Goal: Information Seeking & Learning: Learn about a topic

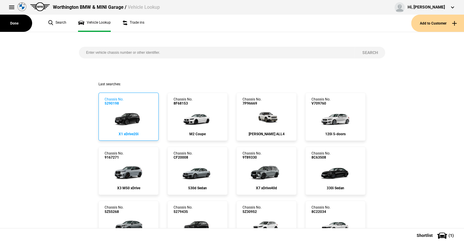
click at [129, 115] on img at bounding box center [128, 117] width 39 height 23
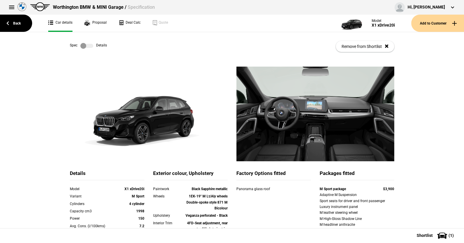
click at [86, 45] on label at bounding box center [86, 46] width 13 height 6
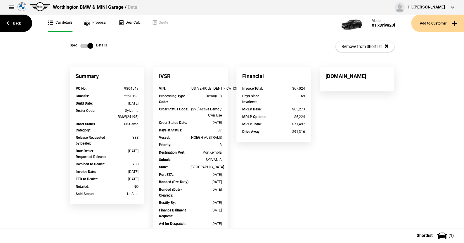
click at [82, 45] on label at bounding box center [86, 46] width 13 height 6
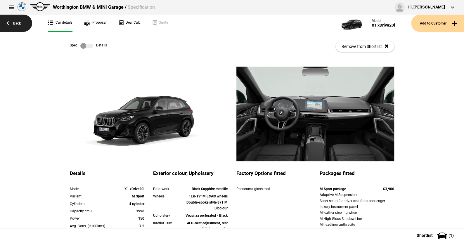
click at [18, 22] on link "Back" at bounding box center [16, 23] width 32 height 17
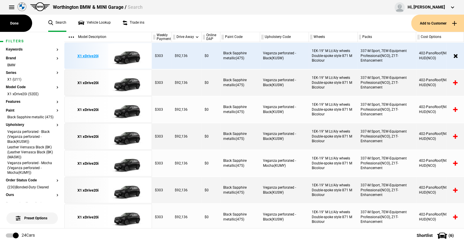
click at [127, 57] on img at bounding box center [128, 56] width 41 height 26
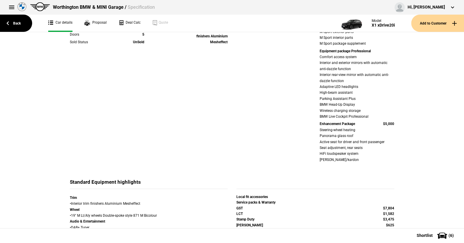
scroll to position [234, 0]
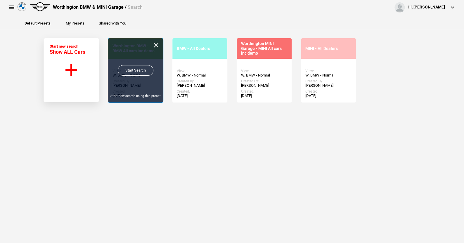
click at [131, 70] on link "Start Search" at bounding box center [136, 70] width 36 height 11
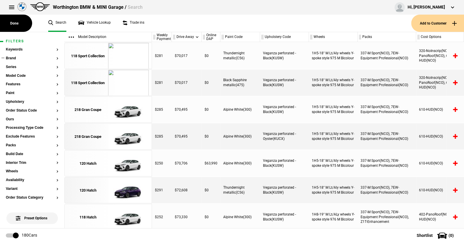
click at [14, 58] on button "Brand" at bounding box center [32, 58] width 53 height 4
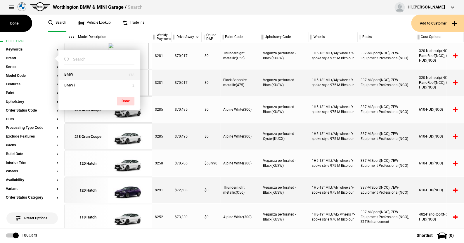
click at [78, 74] on button "BMW" at bounding box center [99, 74] width 82 height 11
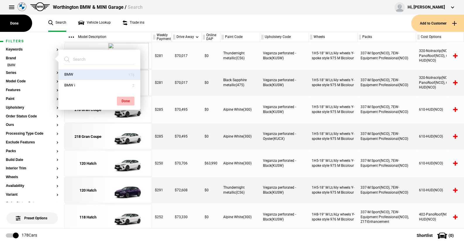
click at [126, 99] on button "Done" at bounding box center [126, 101] width 18 height 9
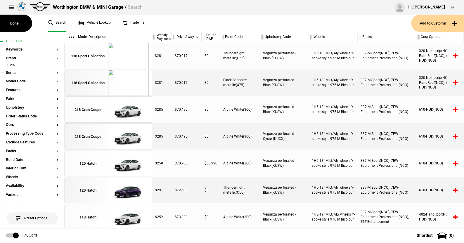
click at [11, 72] on button "Series" at bounding box center [32, 73] width 53 height 4
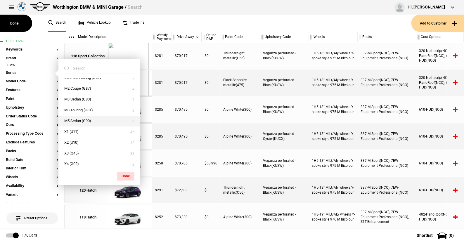
scroll to position [117, 0]
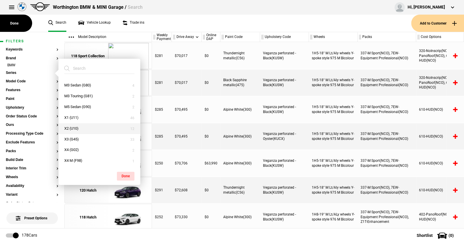
click at [72, 128] on button "X2 (U10)" at bounding box center [99, 128] width 82 height 11
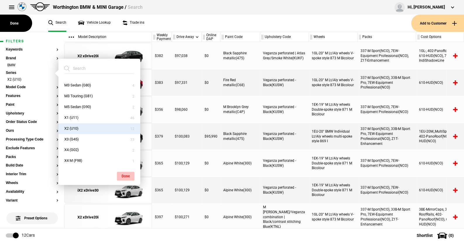
click at [125, 175] on button "Done" at bounding box center [126, 176] width 18 height 9
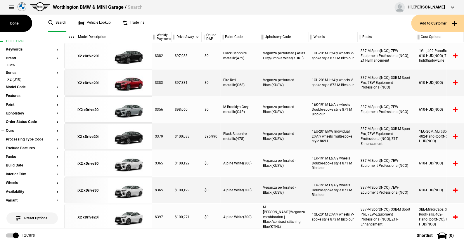
click at [12, 130] on button "Ours" at bounding box center [32, 131] width 53 height 4
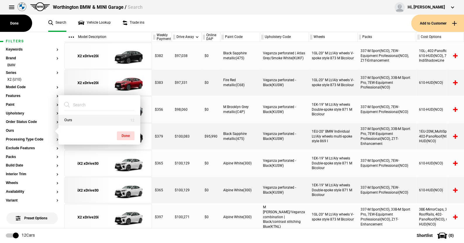
click at [68, 118] on button "Ours" at bounding box center [99, 120] width 82 height 11
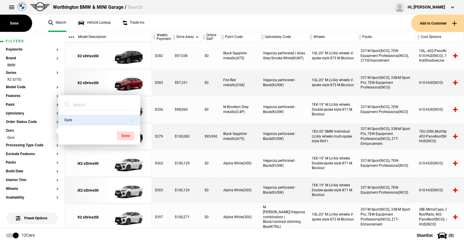
click at [127, 133] on button "Done" at bounding box center [126, 135] width 18 height 9
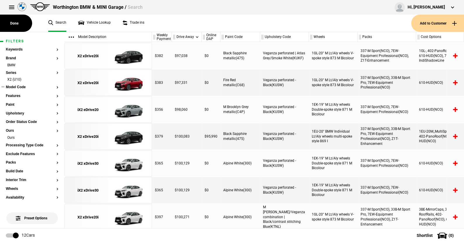
click at [18, 86] on button "Model Code" at bounding box center [32, 87] width 53 height 4
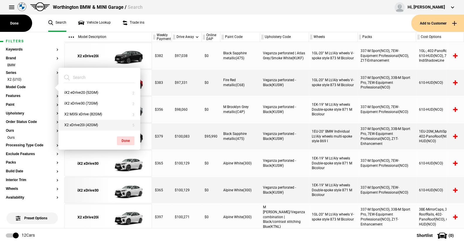
click at [78, 124] on button "X2 xDrive20i (42GM)" at bounding box center [99, 125] width 82 height 11
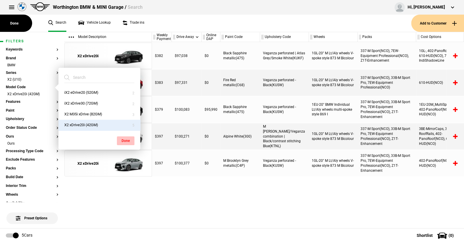
click at [125, 140] on button "Done" at bounding box center [126, 140] width 18 height 9
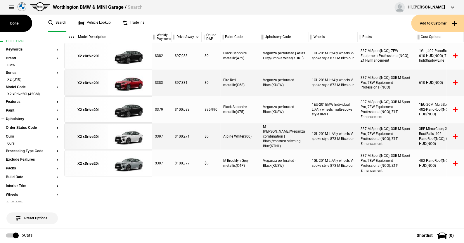
click at [15, 117] on button "Upholstery" at bounding box center [32, 119] width 53 height 4
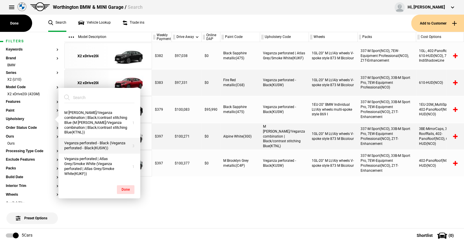
click at [82, 138] on button "Veganza perforated - Black (Veganza perforated - Black(KUSW))" at bounding box center [99, 146] width 82 height 16
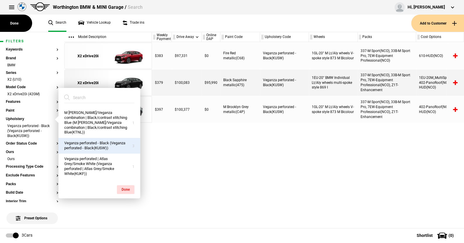
click at [124, 185] on button "Done" at bounding box center [126, 189] width 18 height 9
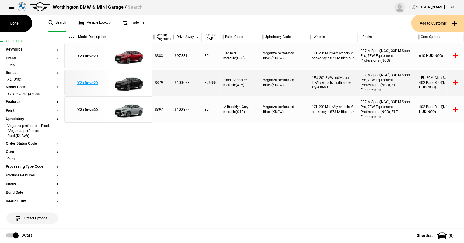
click at [131, 84] on img at bounding box center [128, 83] width 41 height 26
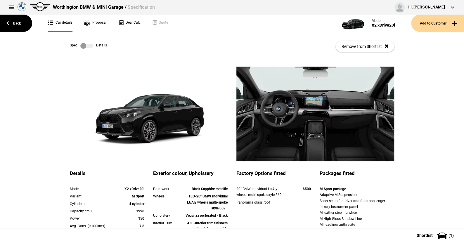
click at [87, 46] on label at bounding box center [86, 46] width 13 height 6
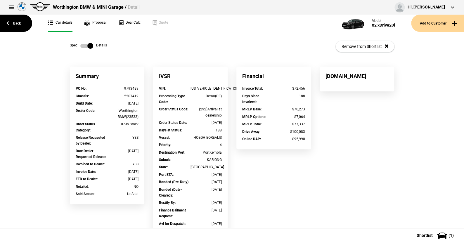
click at [80, 43] on label at bounding box center [86, 46] width 13 height 6
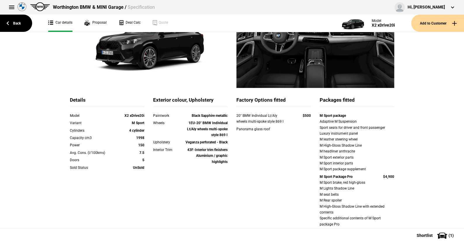
scroll to position [29, 0]
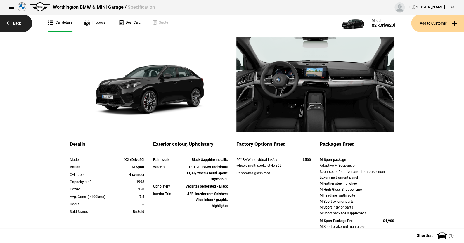
click at [15, 22] on link "Back" at bounding box center [16, 23] width 32 height 17
